Goal: Find specific page/section: Find specific page/section

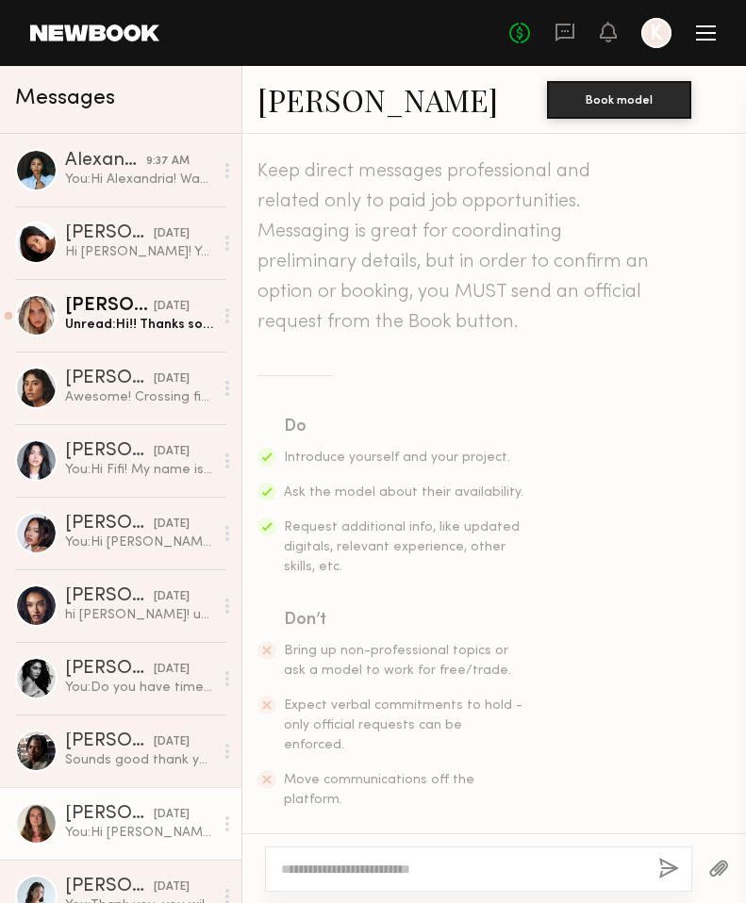
scroll to position [2478, 0]
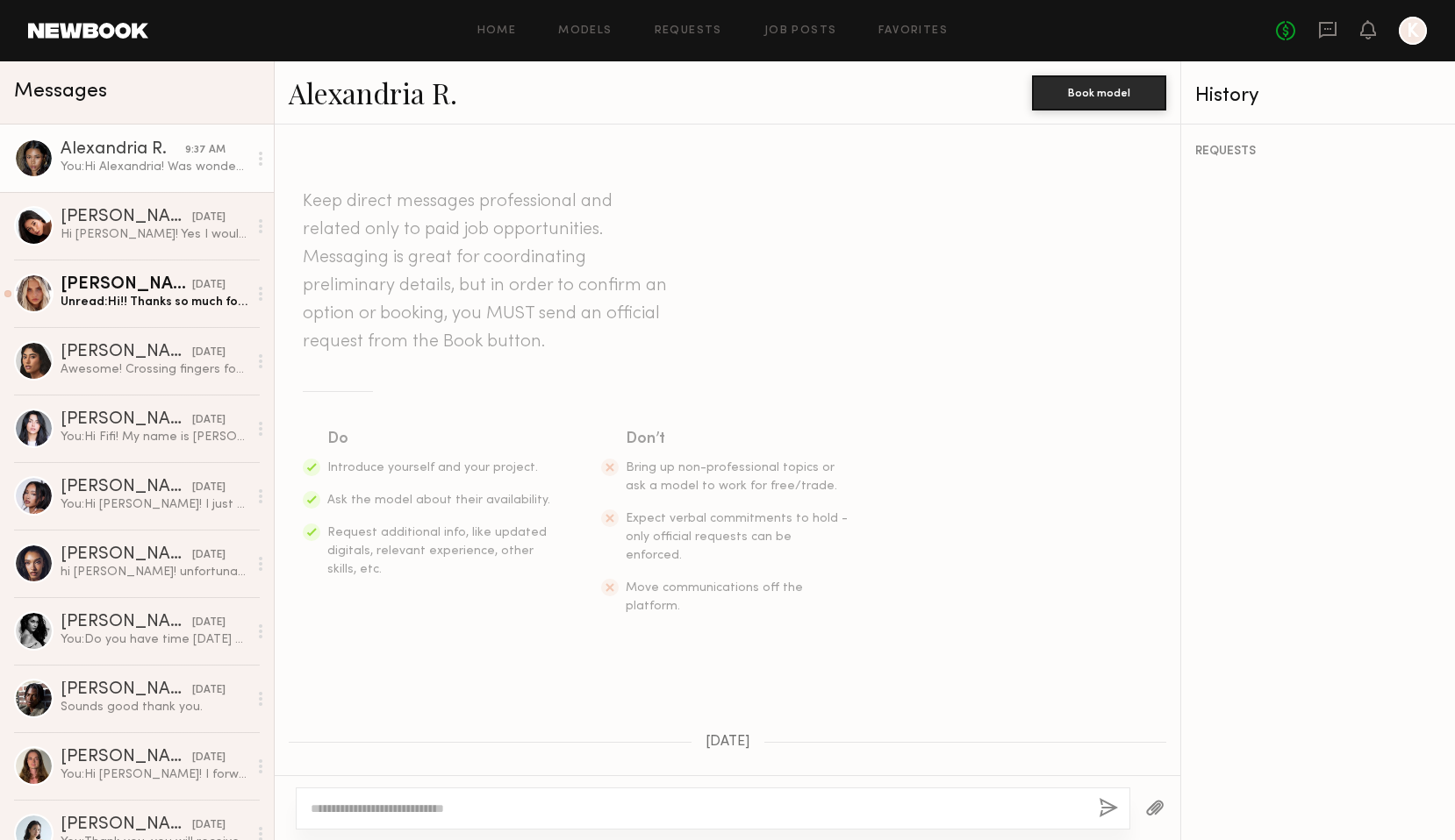
click at [590, 25] on link "Models" at bounding box center [585, 31] width 54 height 11
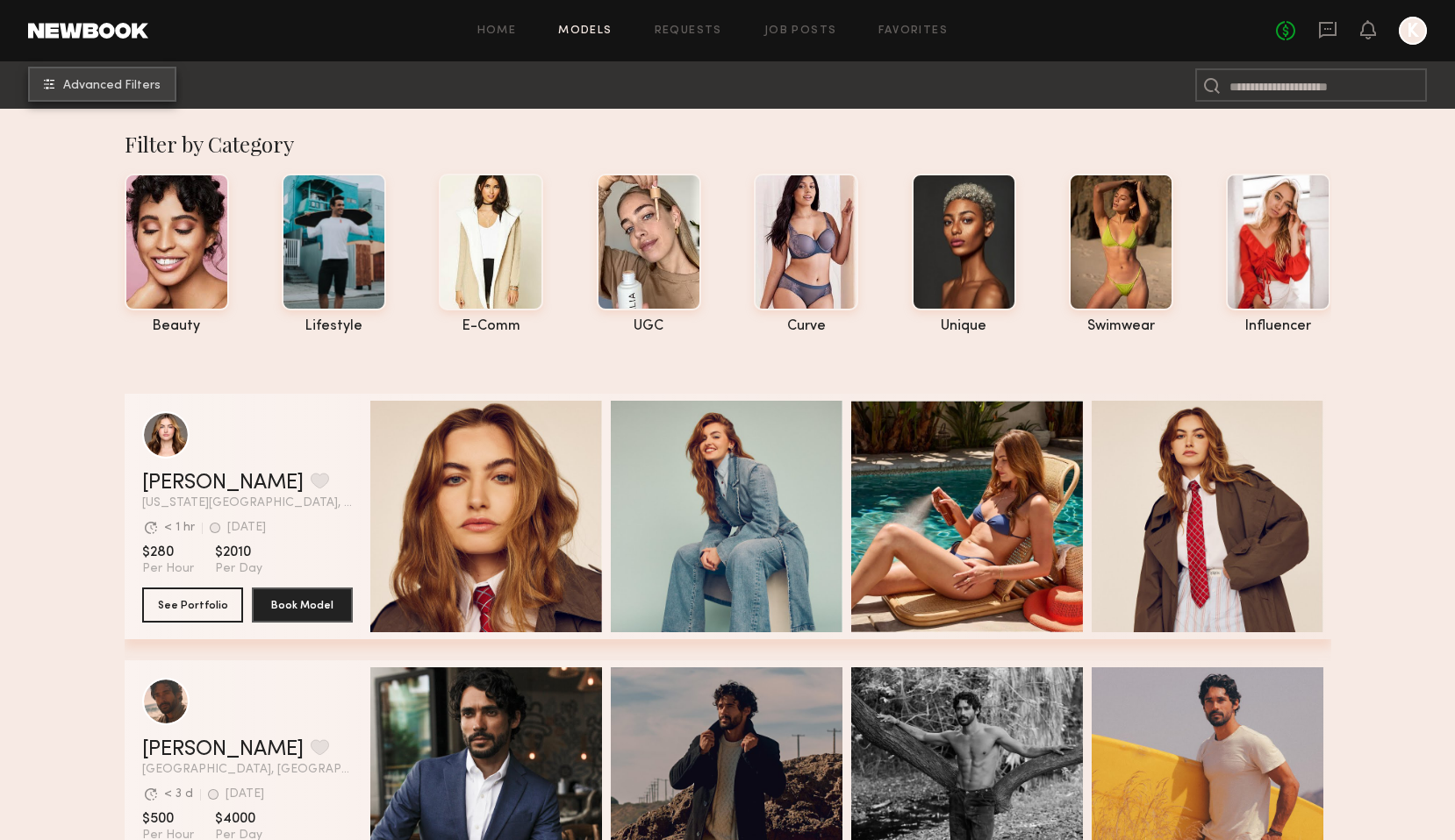
click at [121, 75] on button "Advanced Filters" at bounding box center [101, 85] width 148 height 35
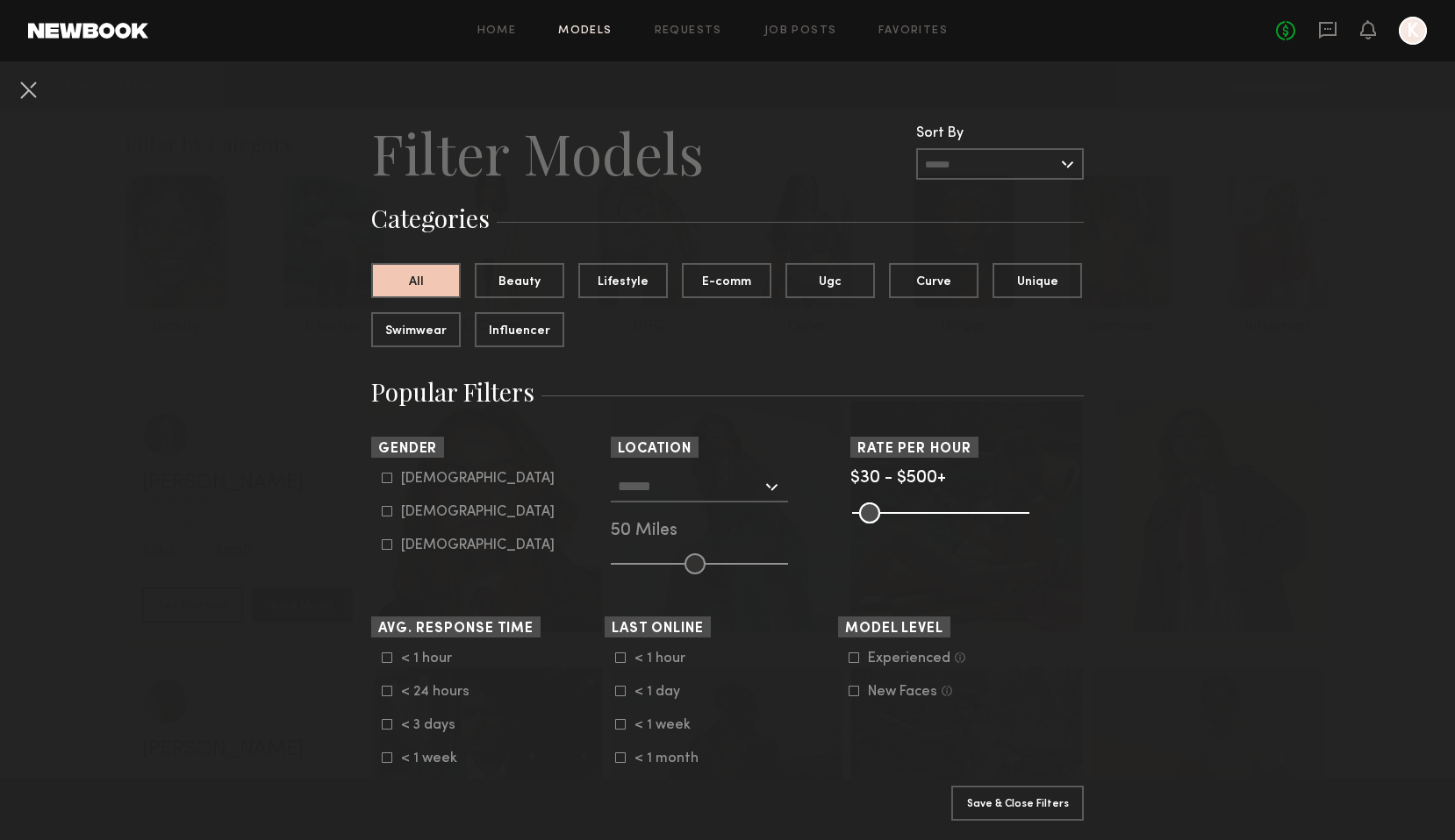
click at [715, 483] on input "text" at bounding box center [689, 486] width 144 height 30
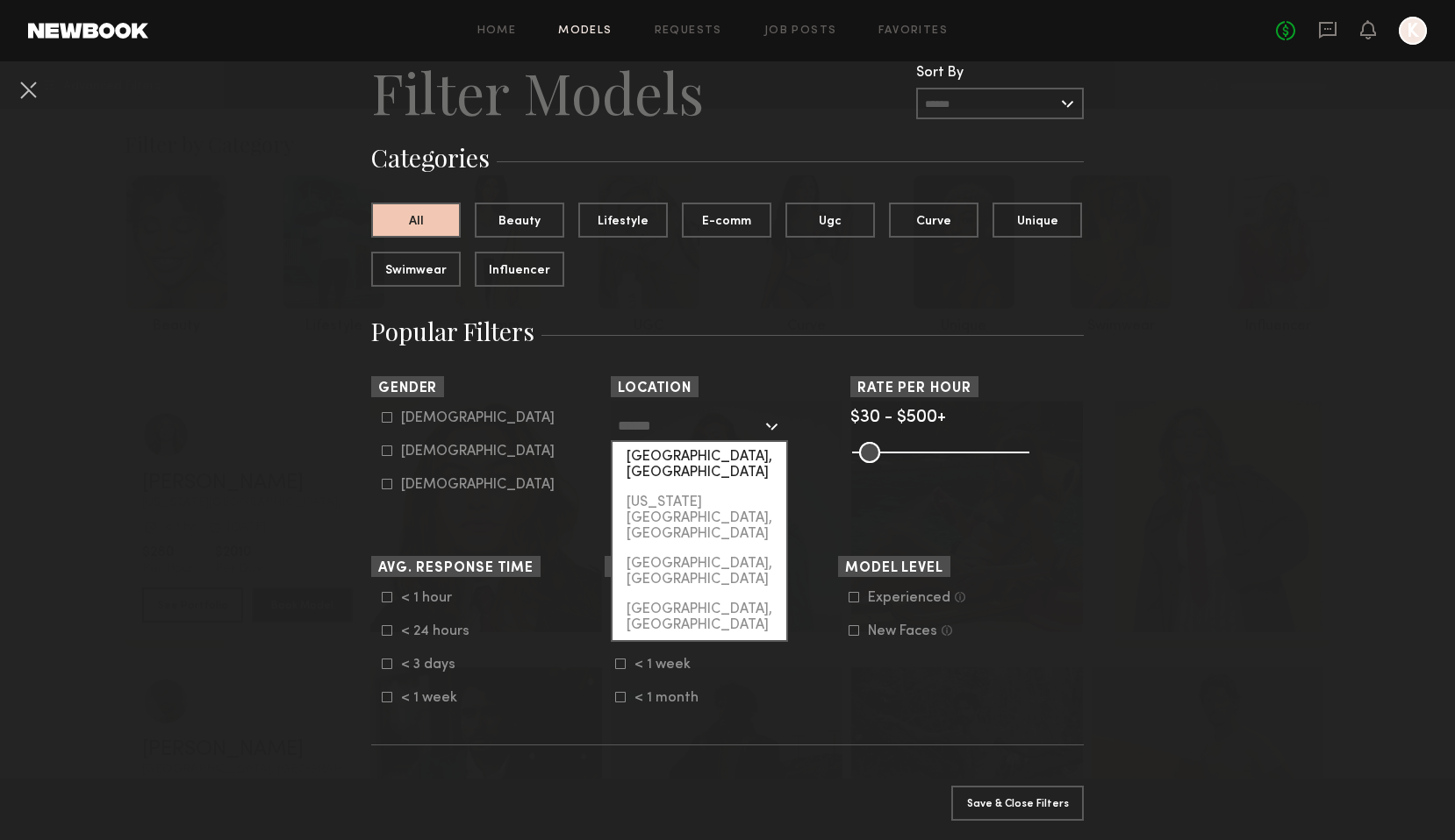
scroll to position [73, 0]
